Goal: Task Accomplishment & Management: Manage account settings

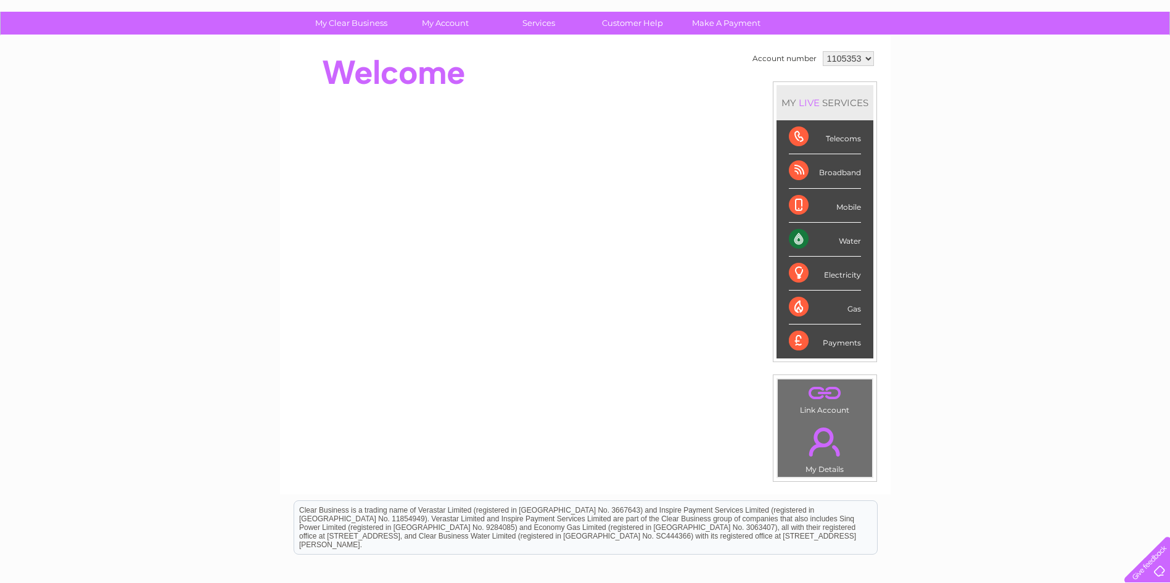
scroll to position [62, 0]
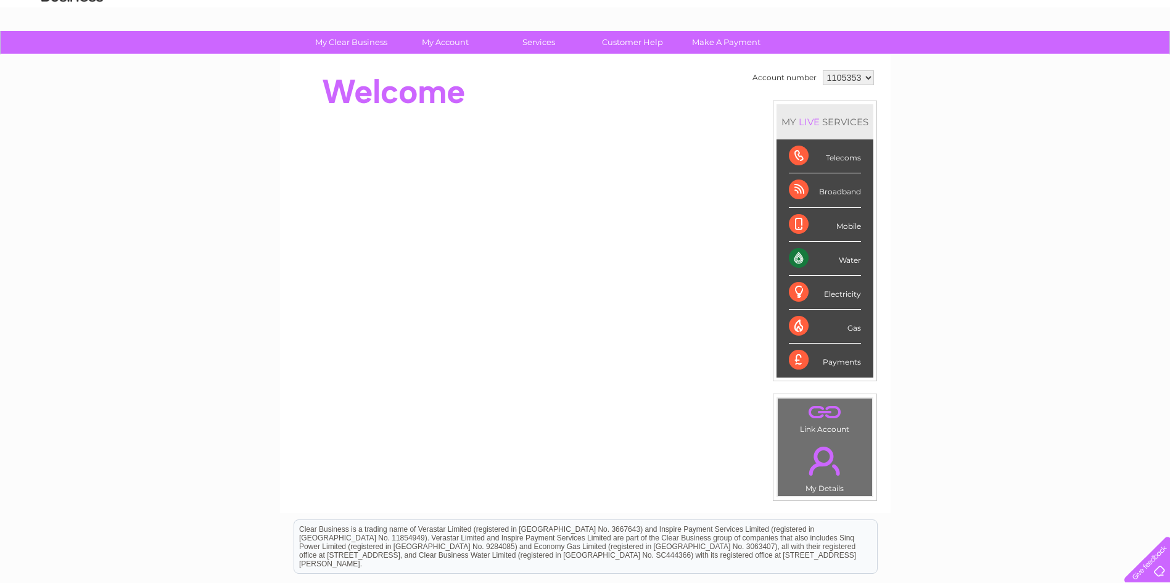
click at [798, 358] on div "Payments" at bounding box center [825, 359] width 72 height 33
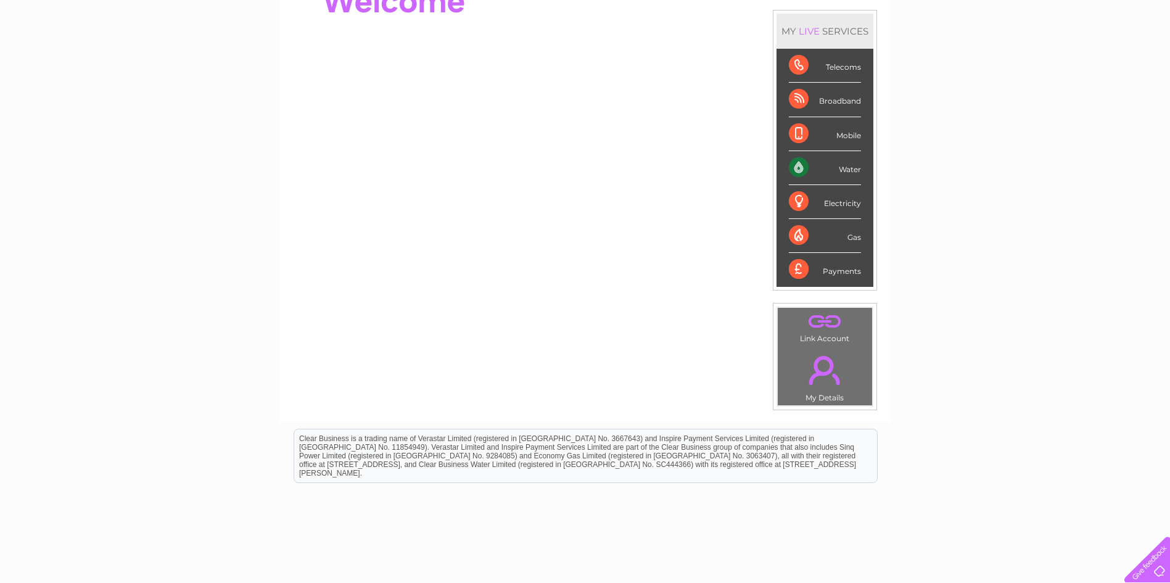
scroll to position [185, 0]
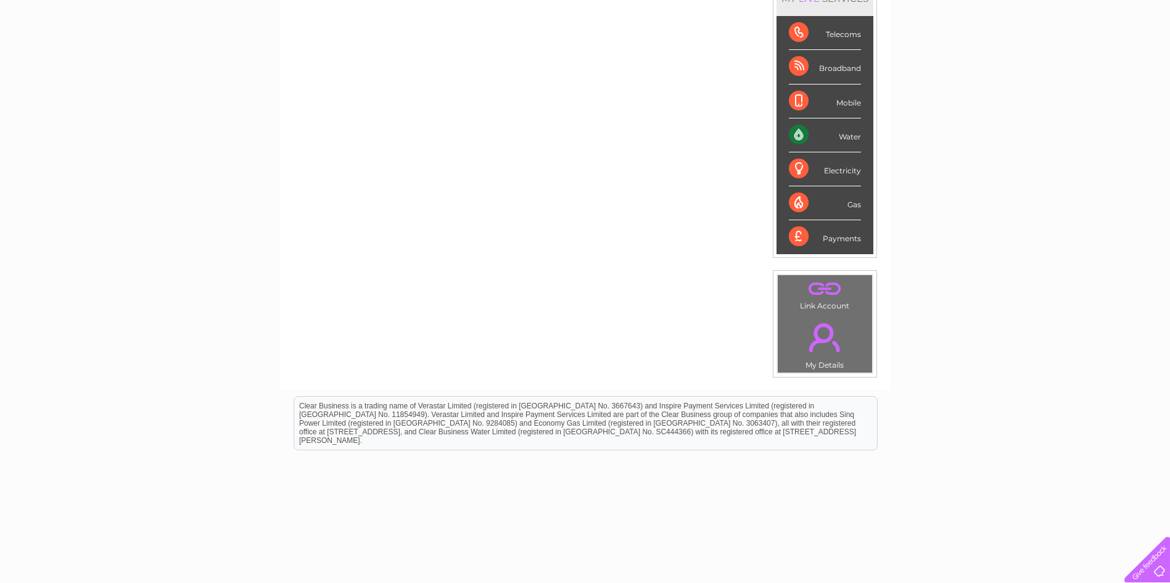
click at [830, 240] on div "Payments" at bounding box center [825, 236] width 72 height 33
drag, startPoint x: 830, startPoint y: 240, endPoint x: 815, endPoint y: 242, distance: 14.8
click at [824, 242] on div "Payments" at bounding box center [825, 236] width 72 height 33
click at [789, 231] on div "Payments" at bounding box center [825, 236] width 72 height 33
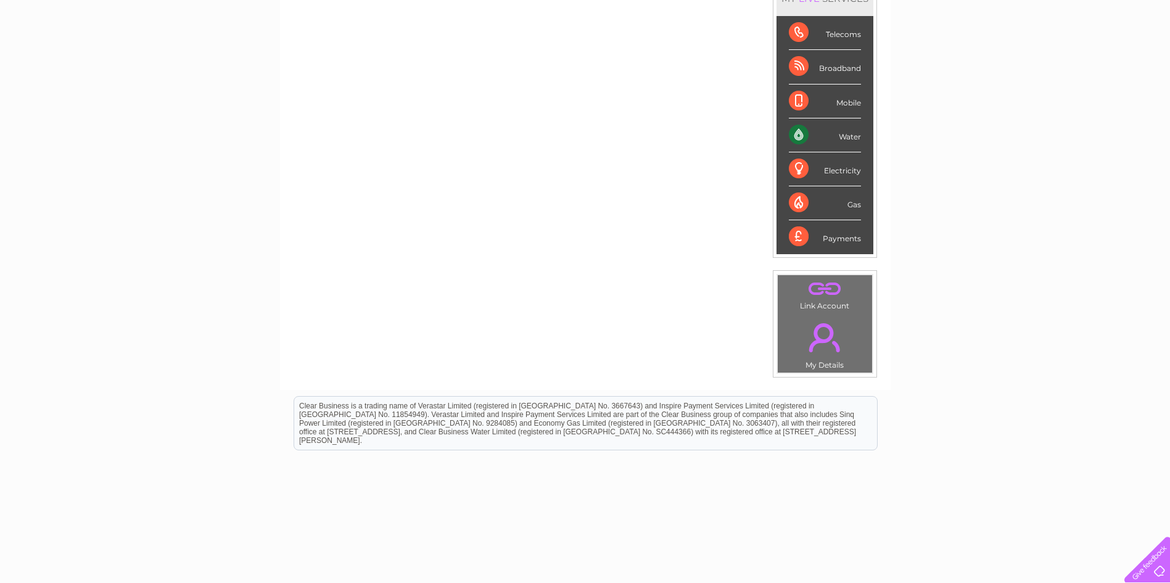
click at [811, 232] on div "Payments" at bounding box center [825, 236] width 72 height 33
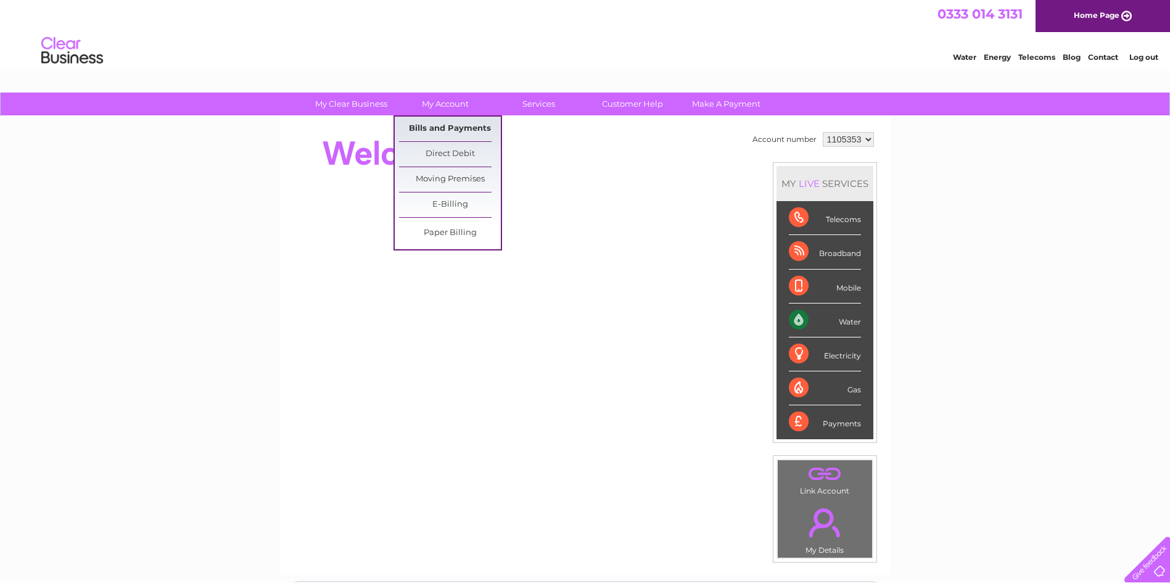
click at [460, 126] on link "Bills and Payments" at bounding box center [450, 129] width 102 height 25
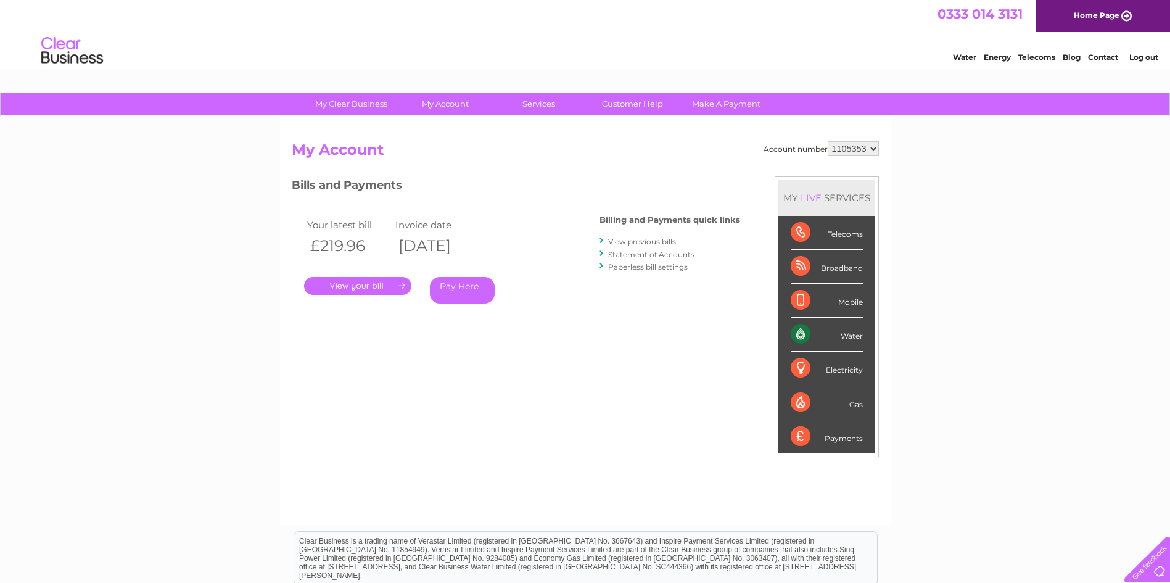
click at [375, 284] on link "." at bounding box center [357, 286] width 107 height 18
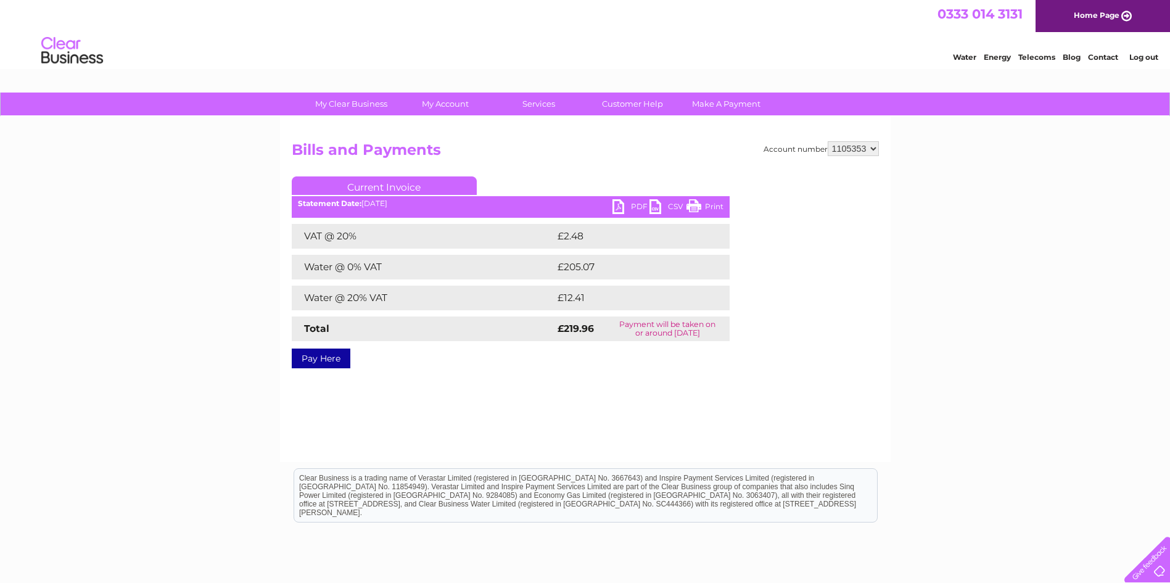
click at [622, 208] on link "PDF" at bounding box center [630, 208] width 37 height 18
